Goal: Navigation & Orientation: Find specific page/section

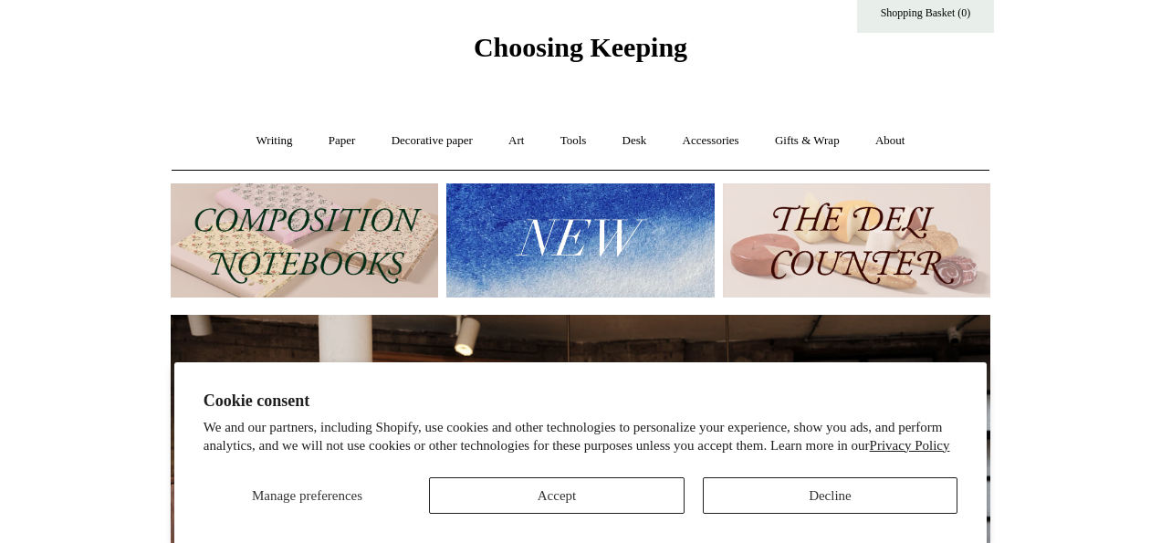
scroll to position [51, 0]
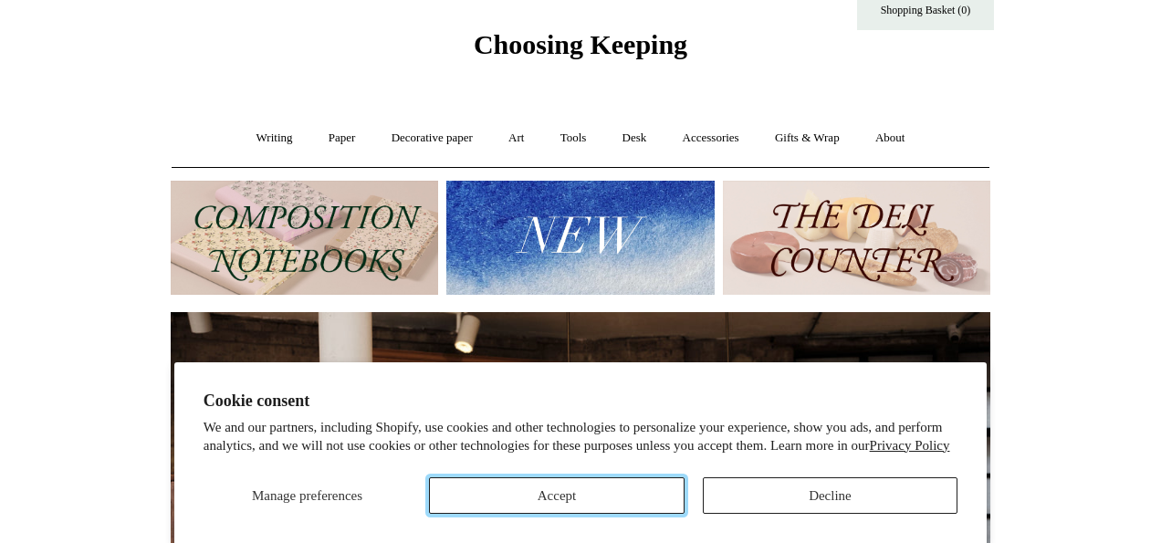
click at [644, 508] on button "Accept" at bounding box center [556, 495] width 255 height 37
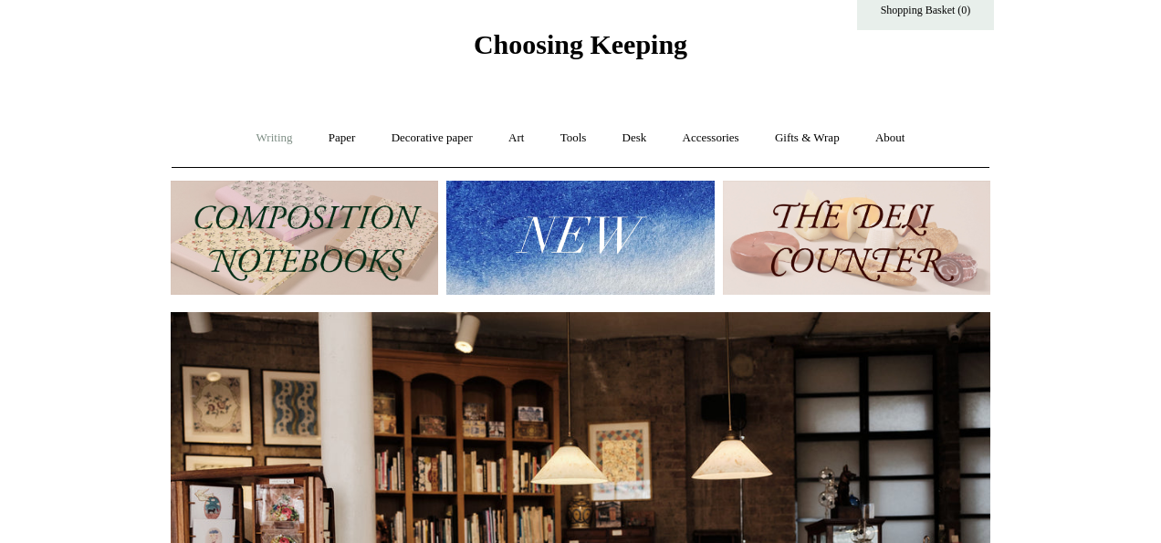
click at [268, 139] on link "Writing +" at bounding box center [274, 138] width 69 height 48
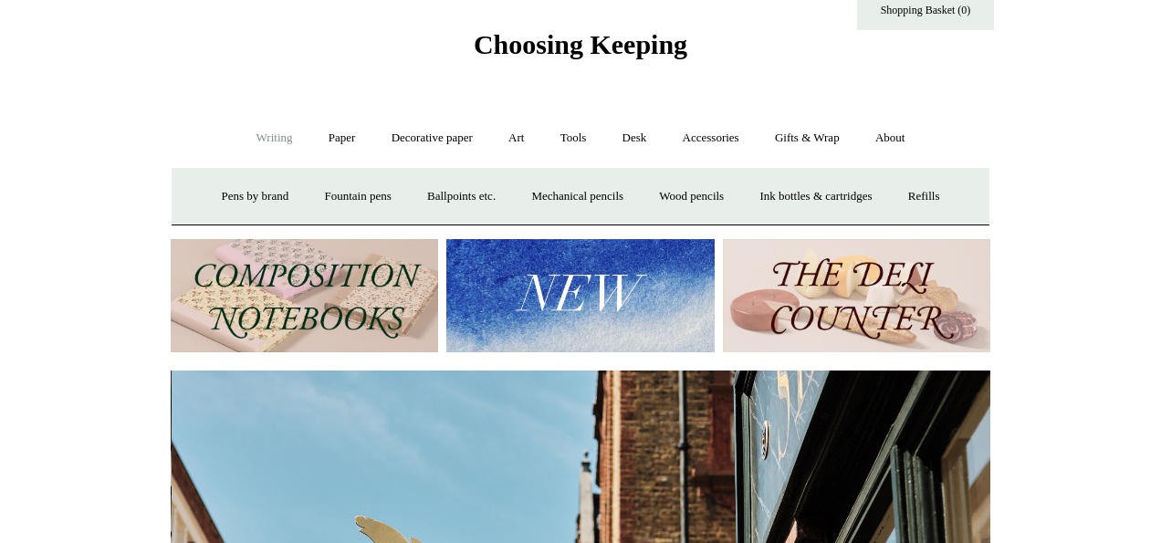
scroll to position [0, 820]
click at [721, 143] on link "Accessories +" at bounding box center [710, 138] width 89 height 48
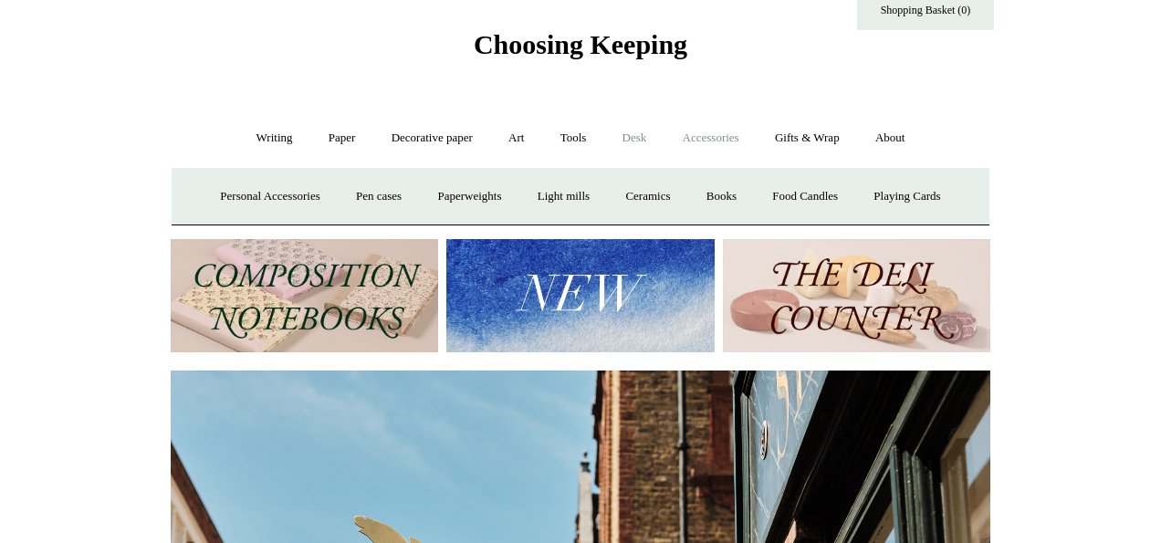
click at [637, 136] on link "Desk +" at bounding box center [635, 138] width 58 height 48
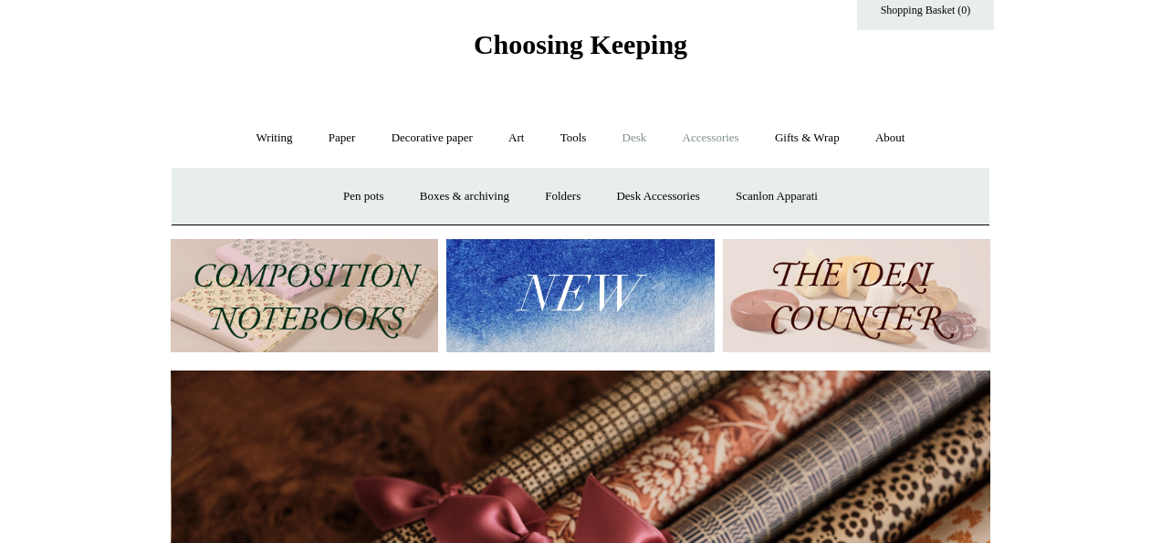
click at [713, 137] on link "Accessories +" at bounding box center [710, 138] width 89 height 48
click at [379, 199] on link "Pen cases" at bounding box center [379, 197] width 79 height 48
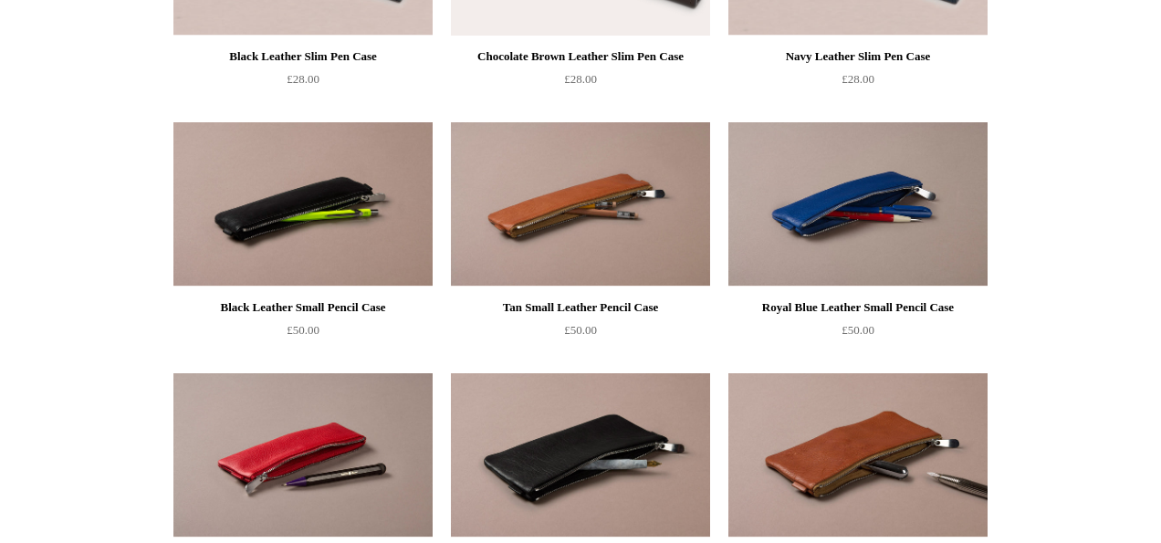
scroll to position [364, 0]
